Goal: Information Seeking & Learning: Check status

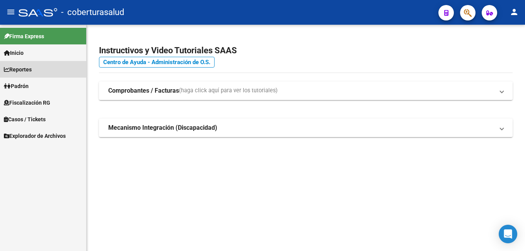
click at [32, 70] on span "Reportes" at bounding box center [18, 69] width 28 height 9
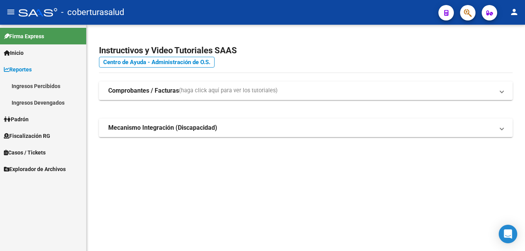
click at [52, 98] on link "Ingresos Devengados" at bounding box center [43, 102] width 86 height 17
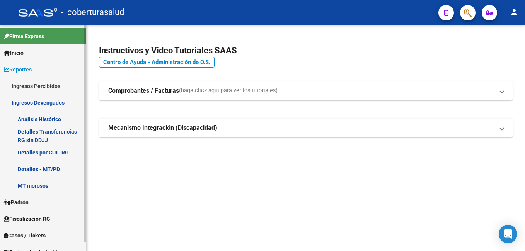
click at [53, 154] on link "Detalles por CUIL RG" at bounding box center [43, 152] width 86 height 17
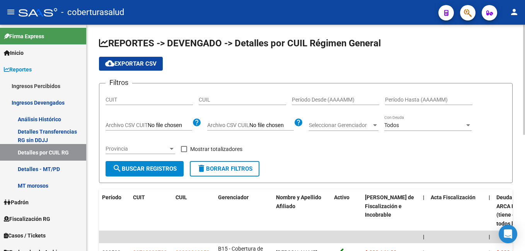
click at [235, 98] on input "CUIL" at bounding box center [242, 100] width 87 height 7
paste input "20-30126663-5"
type input "20-30126663-5"
click at [154, 176] on button "search Buscar Registros" at bounding box center [145, 168] width 78 height 15
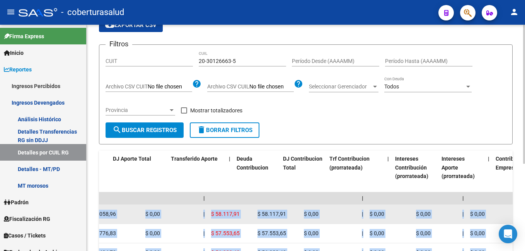
scroll to position [0, 712]
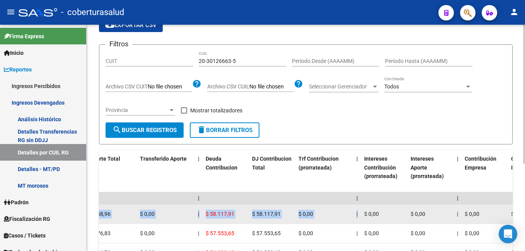
drag, startPoint x: 349, startPoint y: 215, endPoint x: 366, endPoint y: 215, distance: 16.2
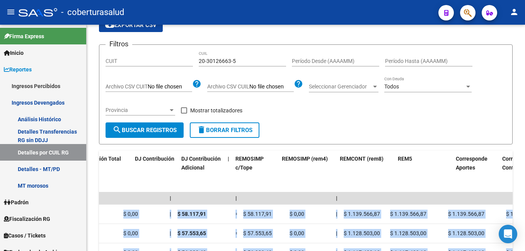
scroll to position [0, 1677]
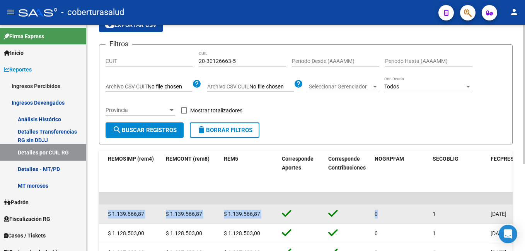
drag, startPoint x: 366, startPoint y: 215, endPoint x: 430, endPoint y: 212, distance: 65.0
click at [201, 212] on span "$ 1.139.566,87" at bounding box center [184, 214] width 36 height 6
drag, startPoint x: 203, startPoint y: 215, endPoint x: 171, endPoint y: 212, distance: 32.2
click at [171, 212] on div "$ 1.139.566,87" at bounding box center [192, 214] width 52 height 9
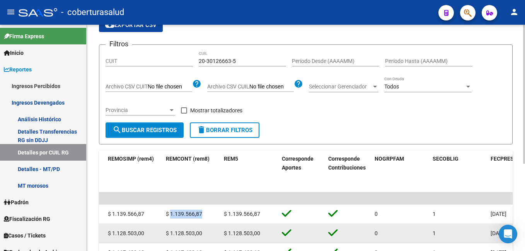
copy span "1.139.566,87"
